Goal: Download file/media

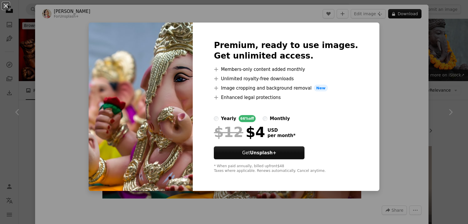
scroll to position [117, 0]
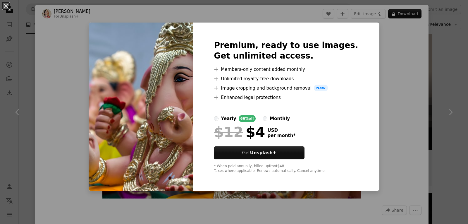
click at [414, 50] on div "An X shape Premium, ready to use images. Get unlimited access. A plus sign Memb…" at bounding box center [234, 112] width 468 height 224
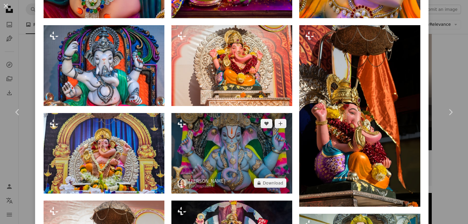
scroll to position [790, 0]
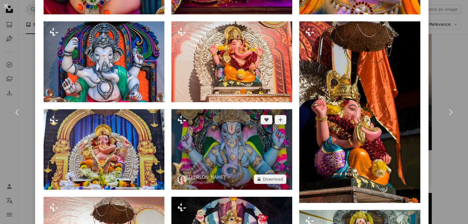
click at [225, 146] on img at bounding box center [231, 149] width 121 height 80
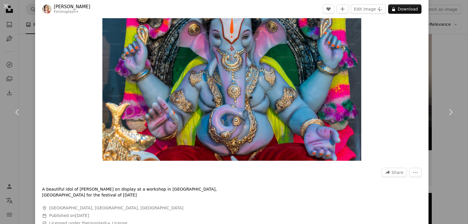
scroll to position [29, 0]
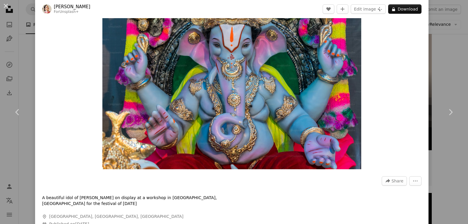
click at [292, 101] on img "Zoom in on this image" at bounding box center [231, 82] width 259 height 173
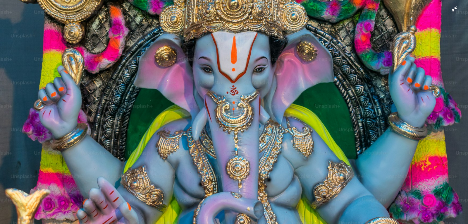
scroll to position [0, 0]
